Goal: Find specific page/section: Find specific page/section

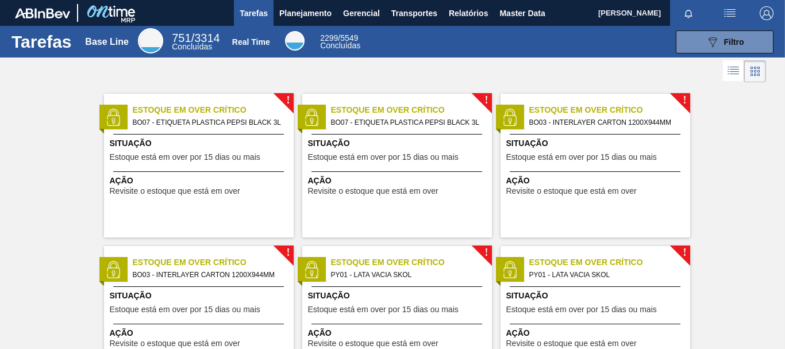
click at [463, 29] on div "Tarefas Base Line 751 / 3314 Concluídas Real Time 2299 / 5549 Concluídas 089F7B…" at bounding box center [392, 42] width 785 height 32
click at [463, 16] on span "Relatórios" at bounding box center [468, 13] width 39 height 14
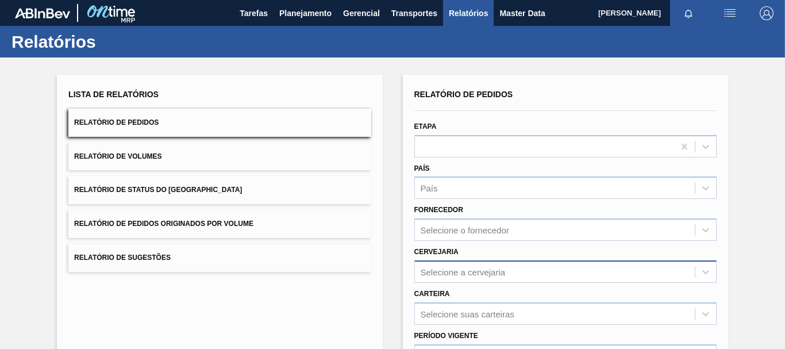
click at [498, 277] on div "Selecione a cervejaria" at bounding box center [566, 271] width 302 height 22
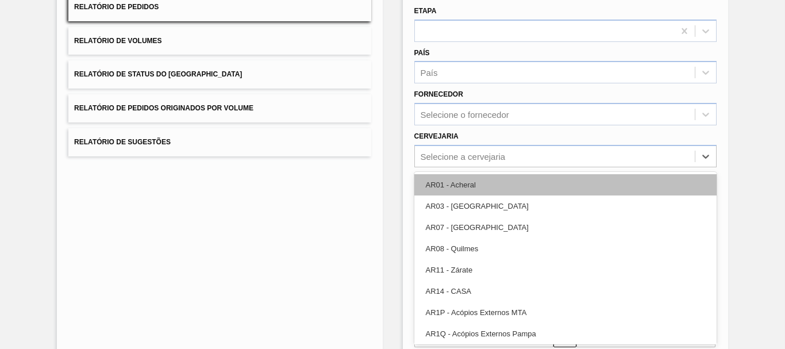
paste input "BRB0"
type input "BRB0"
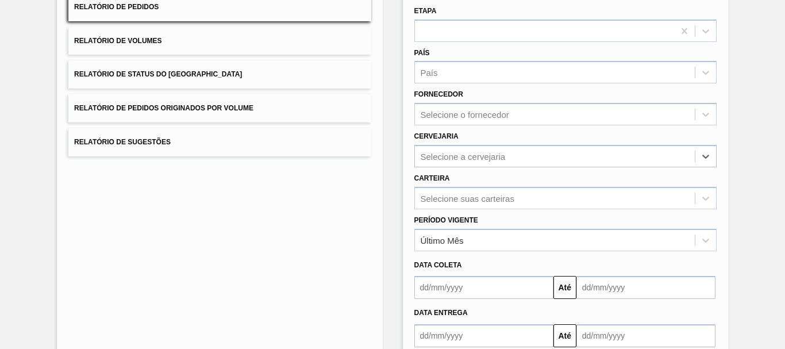
drag, startPoint x: 453, startPoint y: 158, endPoint x: 404, endPoint y: 151, distance: 49.4
click at [404, 151] on div "Relatório de Pedidos Etapa País País Fornecedor Selecione o fornecedor Cervejar…" at bounding box center [565, 180] width 325 height 443
